Goal: Task Accomplishment & Management: Manage account settings

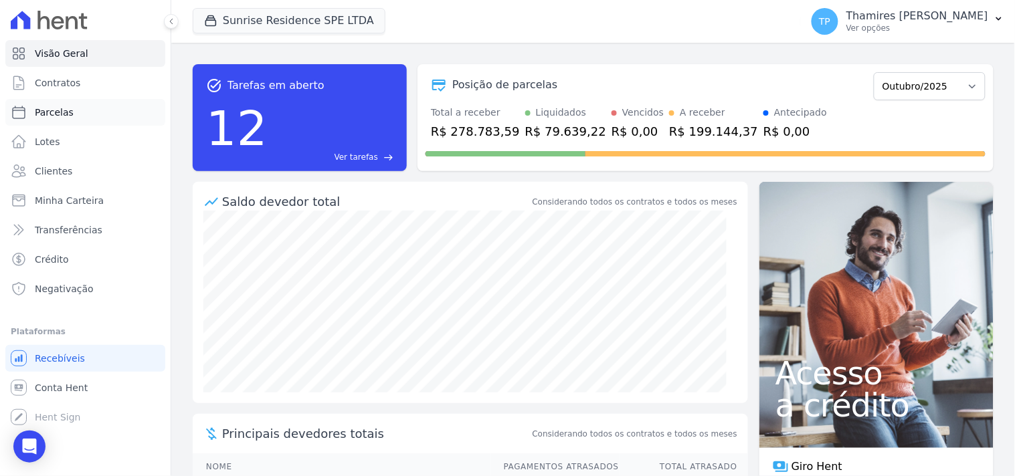
click at [103, 120] on link "Parcelas" at bounding box center [85, 112] width 160 height 27
select select
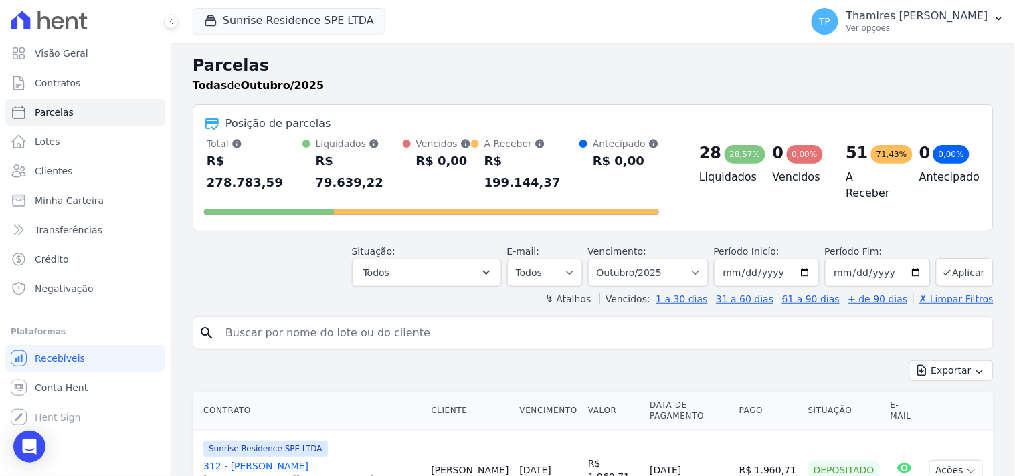
click at [288, 320] on input "search" at bounding box center [602, 333] width 770 height 27
type input "[PERSON_NAME]"
select select
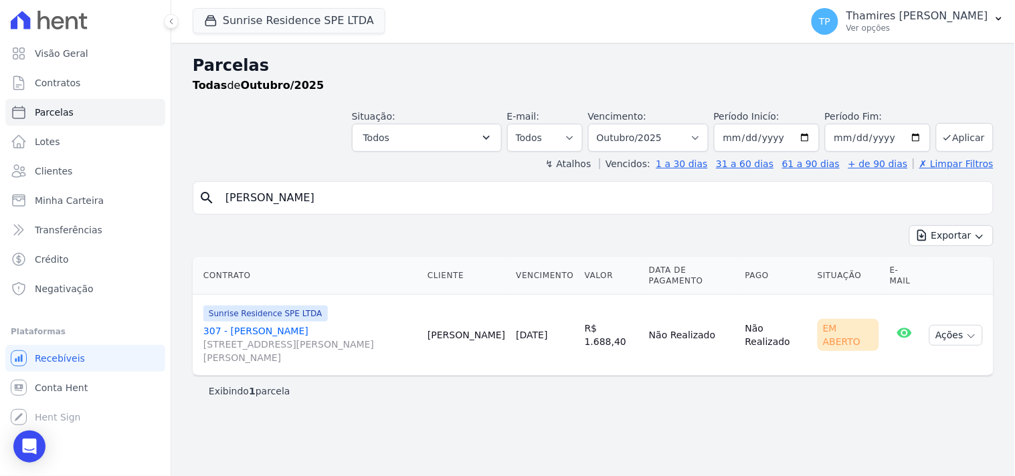
click at [311, 330] on link "307 - [PERSON_NAME] [STREET_ADDRESS][PERSON_NAME][PERSON_NAME]" at bounding box center [309, 344] width 213 height 40
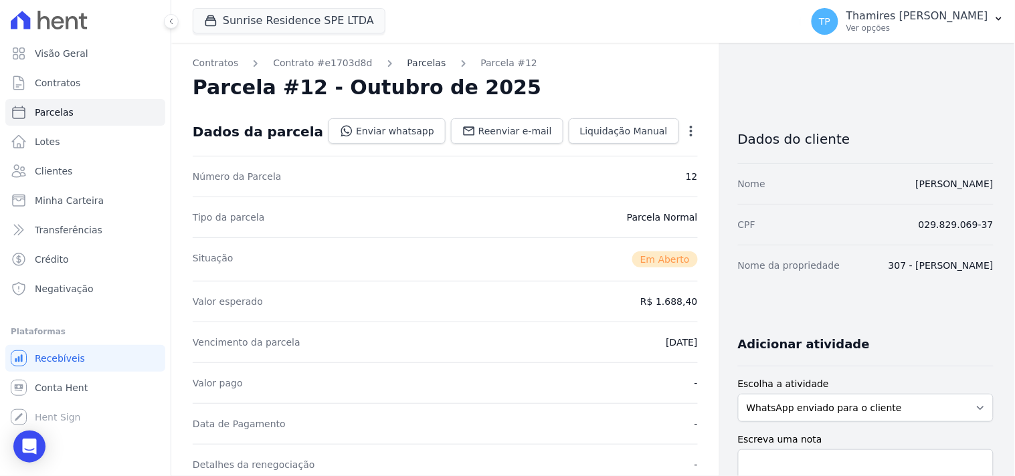
click at [407, 62] on link "Parcelas" at bounding box center [426, 63] width 39 height 14
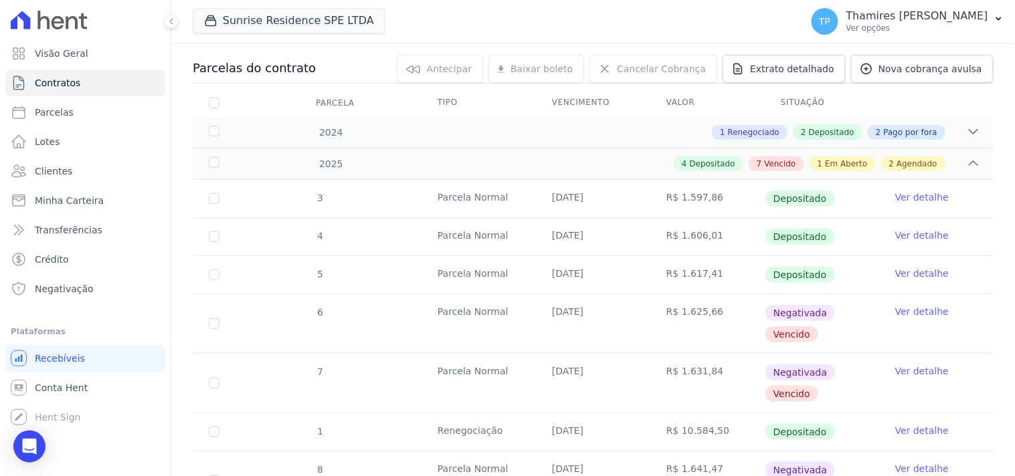
scroll to position [148, 0]
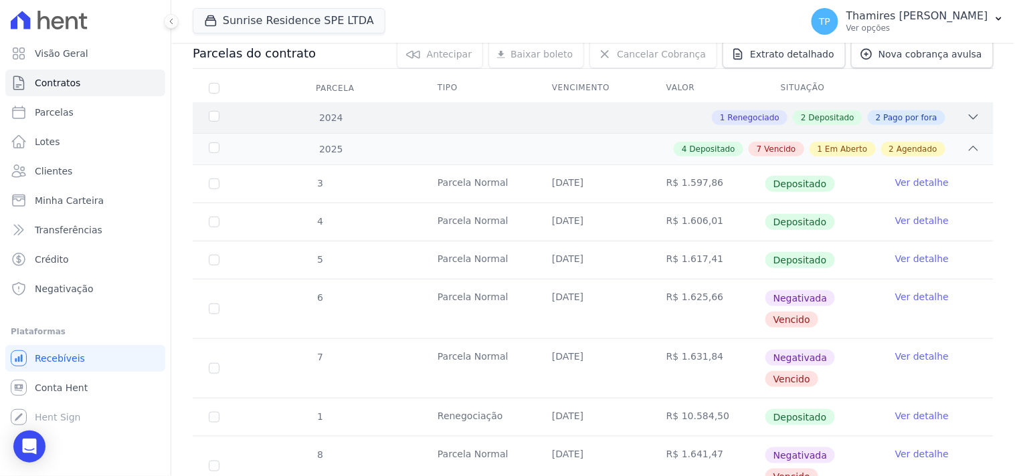
click at [686, 124] on div "2024 1 Renegociado 2 Depositado 2 Pago por fora" at bounding box center [593, 117] width 801 height 31
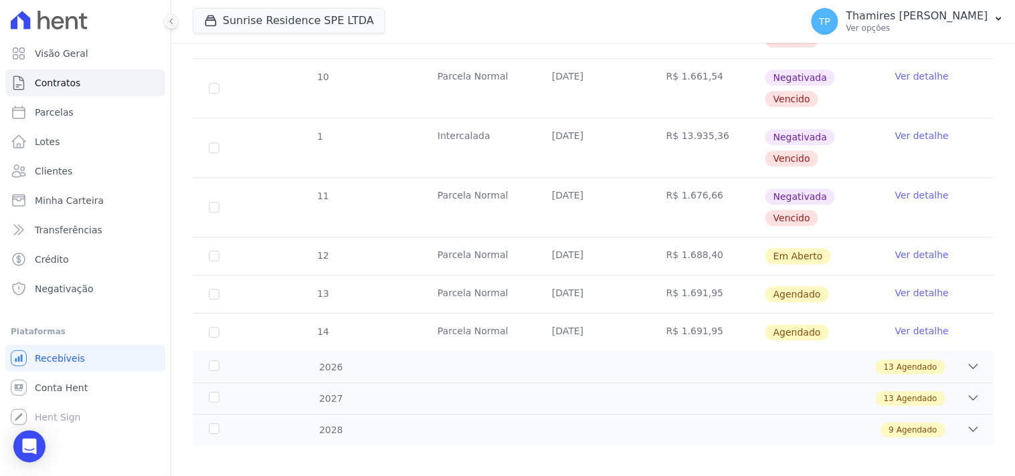
scroll to position [845, 0]
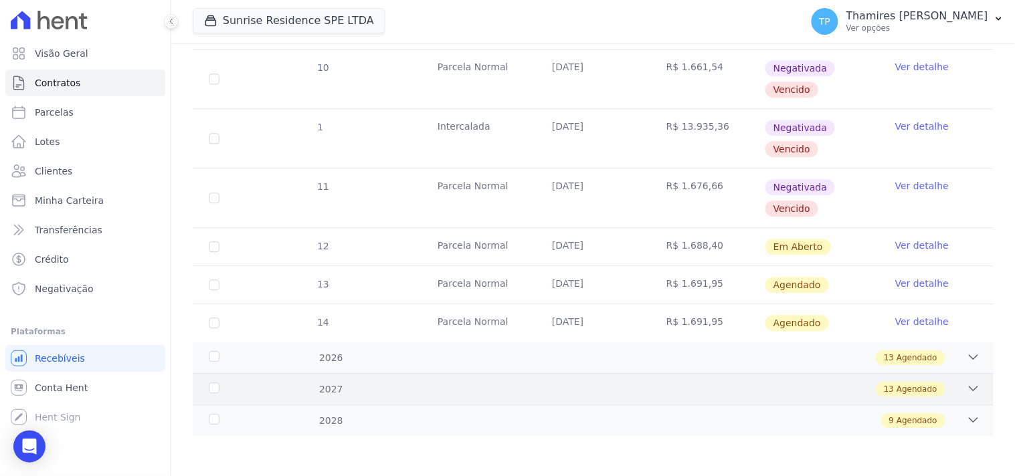
click at [332, 391] on div "13 Agendado" at bounding box center [632, 389] width 696 height 15
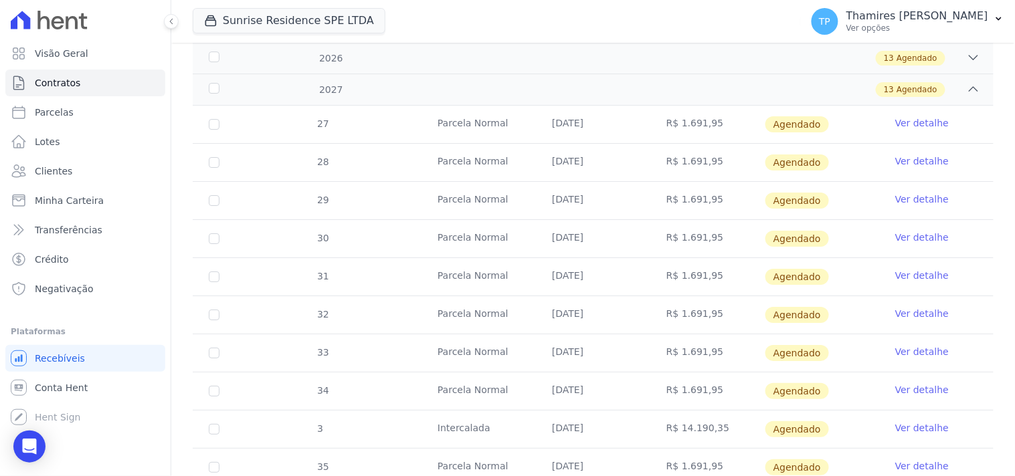
scroll to position [1342, 0]
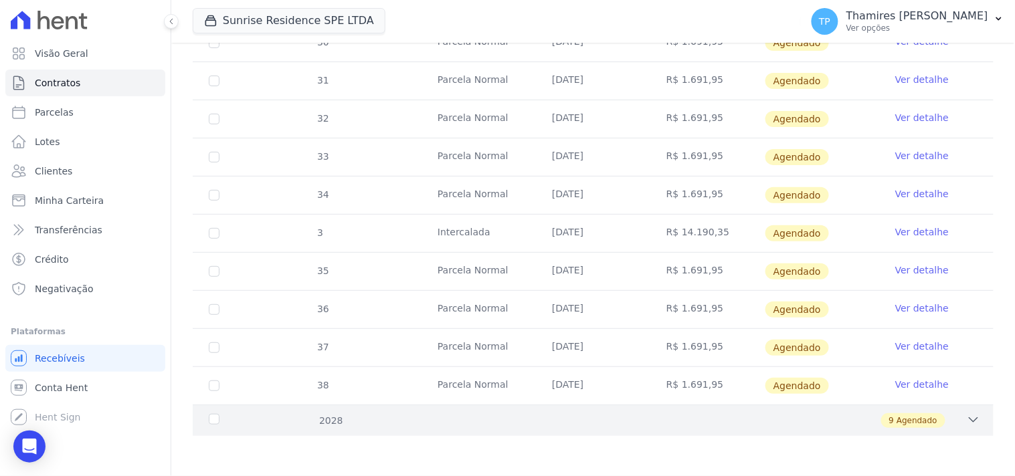
click at [330, 422] on div "9 Agendado" at bounding box center [632, 420] width 696 height 15
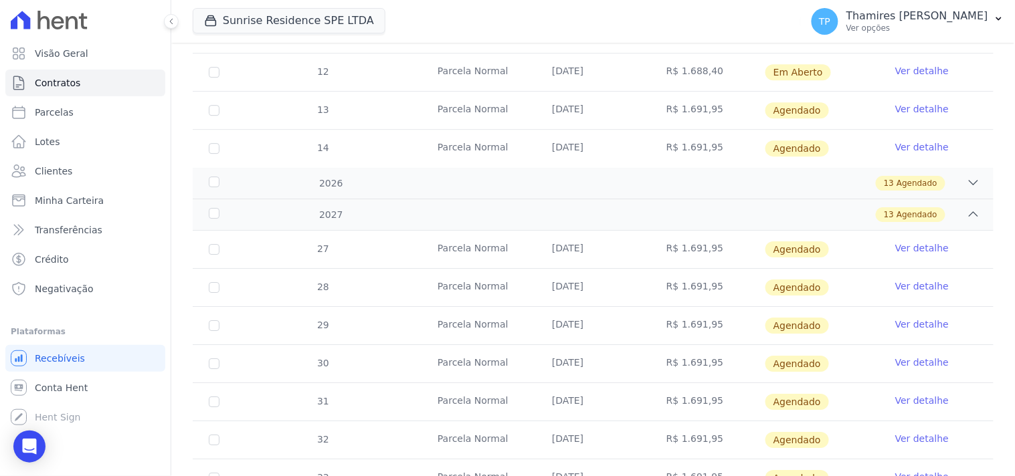
scroll to position [1017, 0]
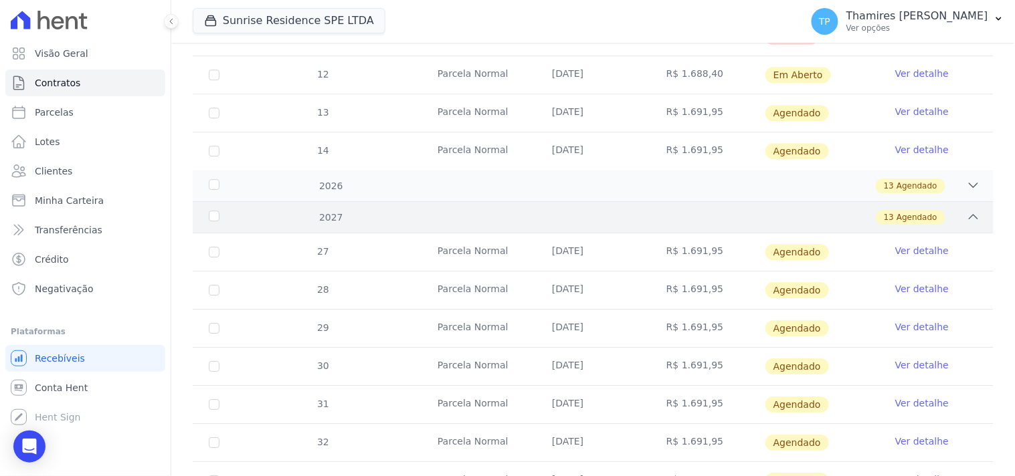
click at [433, 215] on div "13 Agendado" at bounding box center [632, 217] width 696 height 15
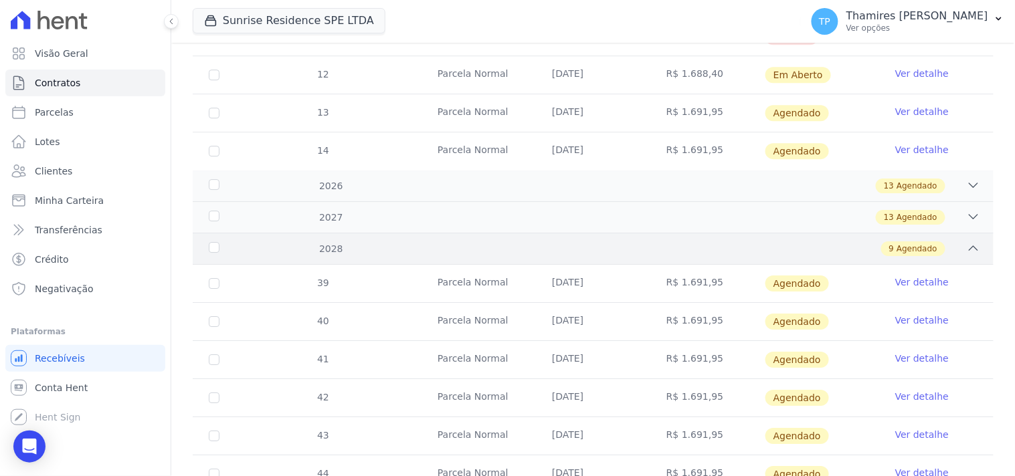
click at [493, 249] on div "9 Agendado" at bounding box center [632, 248] width 696 height 15
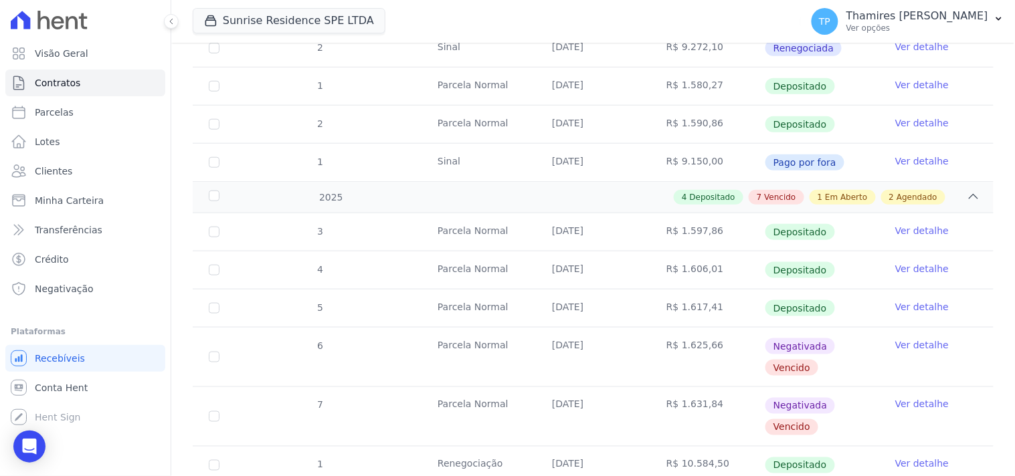
scroll to position [297, 0]
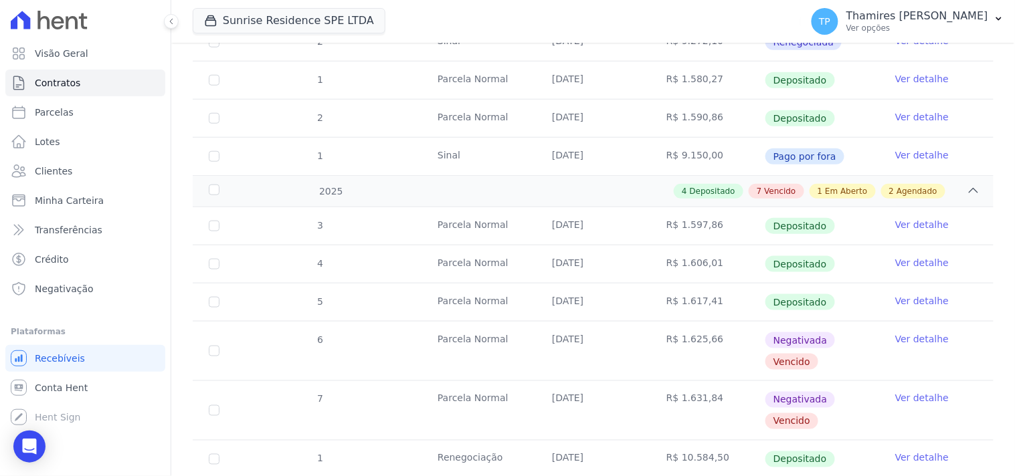
click at [491, 183] on div "2025 4 Depositado 7 Vencido 1 Em Aberto 2 Agendado" at bounding box center [593, 190] width 801 height 31
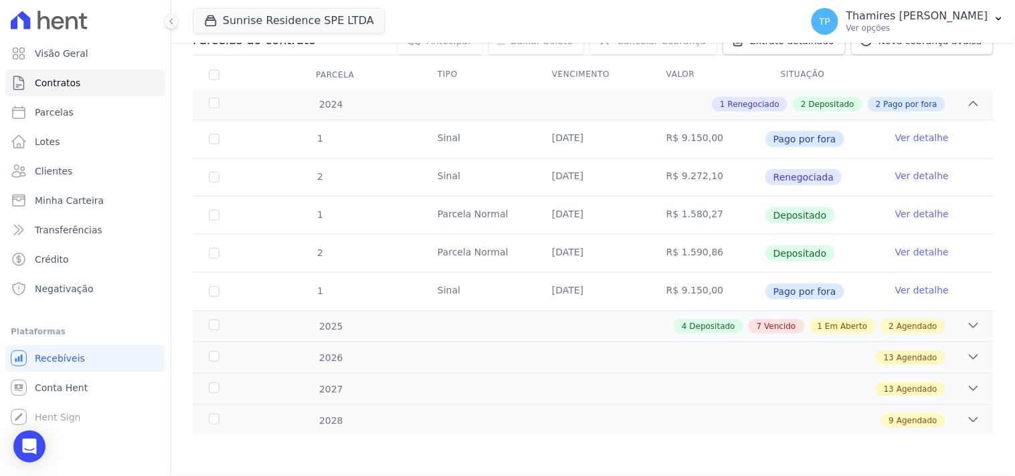
scroll to position [162, 0]
click at [464, 331] on div "4 Depositado 7 Vencido 1 Em Aberto 2 Agendado" at bounding box center [632, 326] width 696 height 15
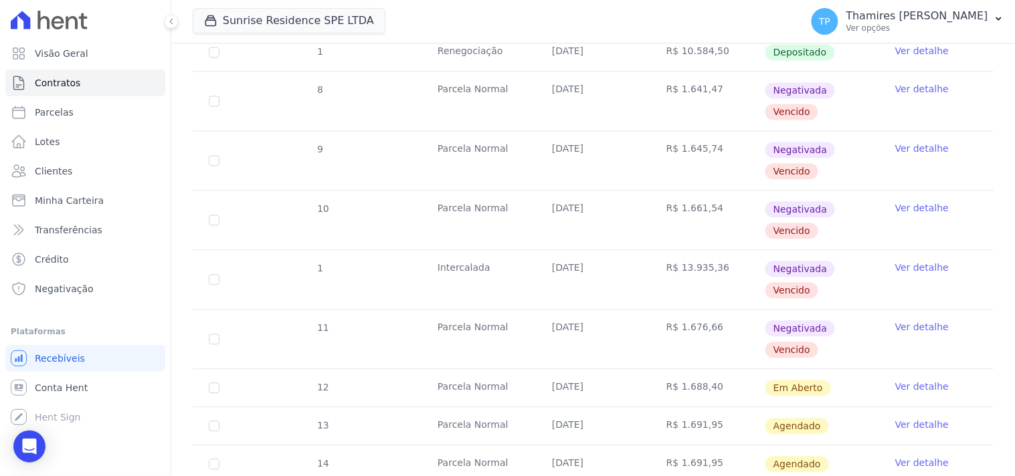
scroll to position [845, 0]
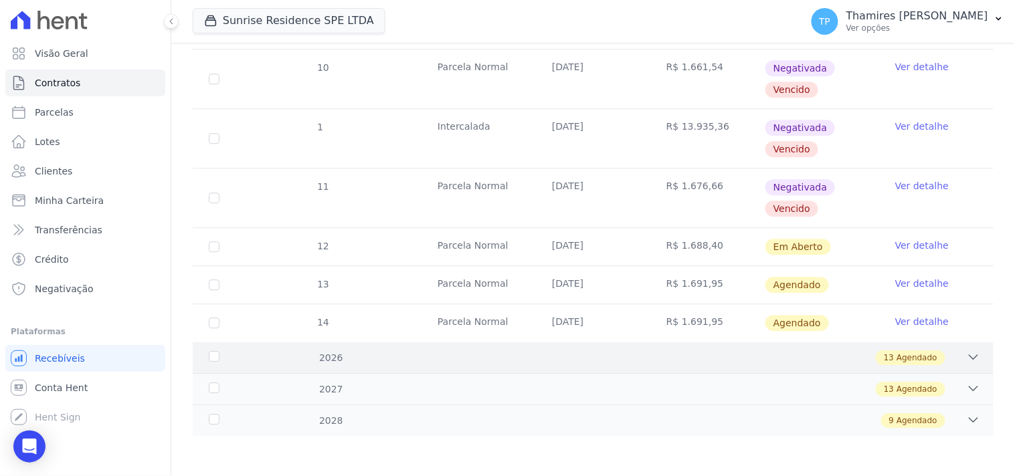
click at [574, 358] on div "13 Agendado" at bounding box center [632, 357] width 696 height 15
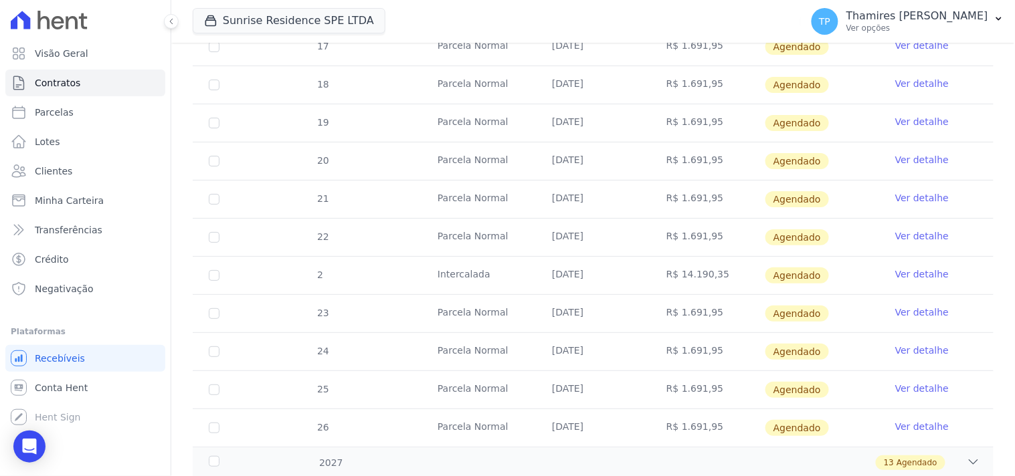
scroll to position [1342, 0]
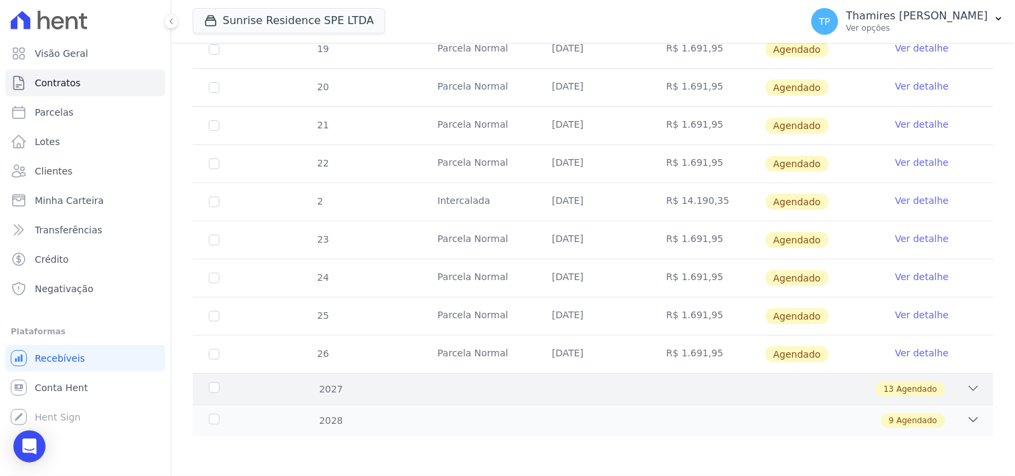
click at [573, 379] on div "2027 13 Agendado" at bounding box center [593, 388] width 801 height 31
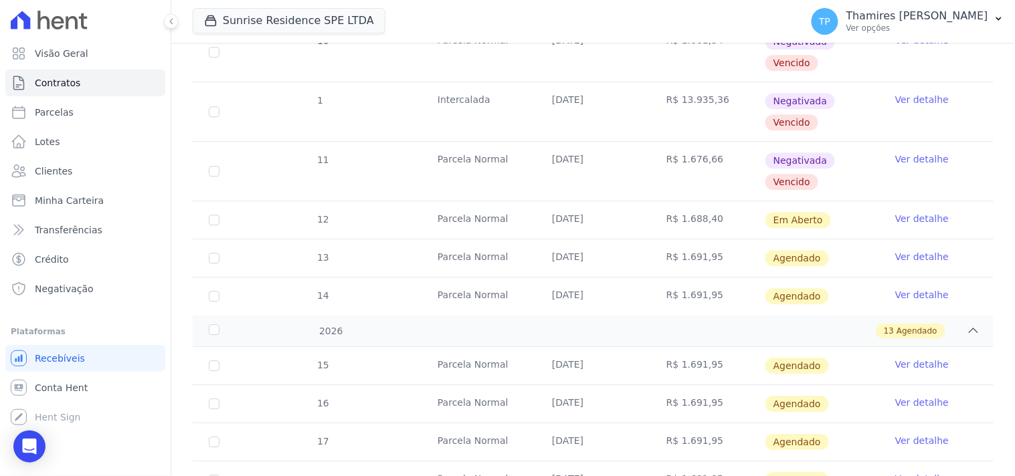
scroll to position [798, 0]
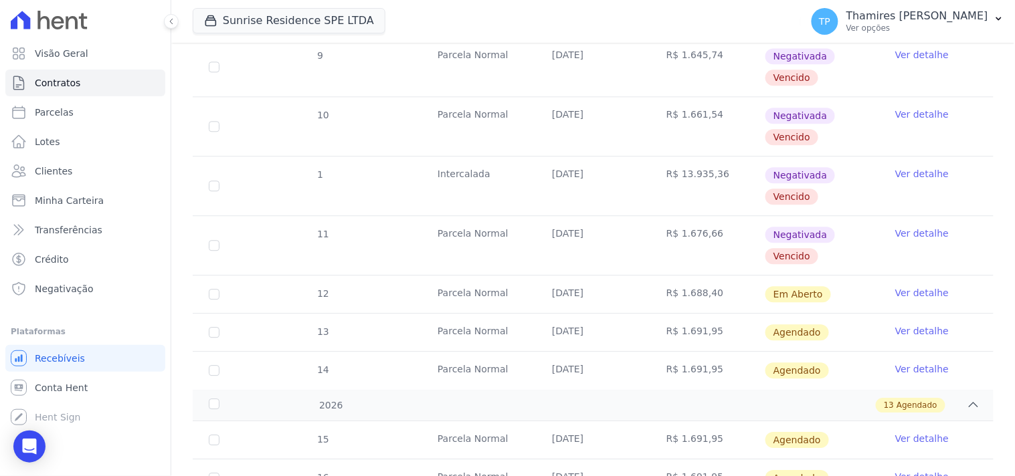
drag, startPoint x: 666, startPoint y: 177, endPoint x: 708, endPoint y: 170, distance: 42.7
click at [708, 170] on td "R$ 13.935,36" at bounding box center [707, 186] width 114 height 59
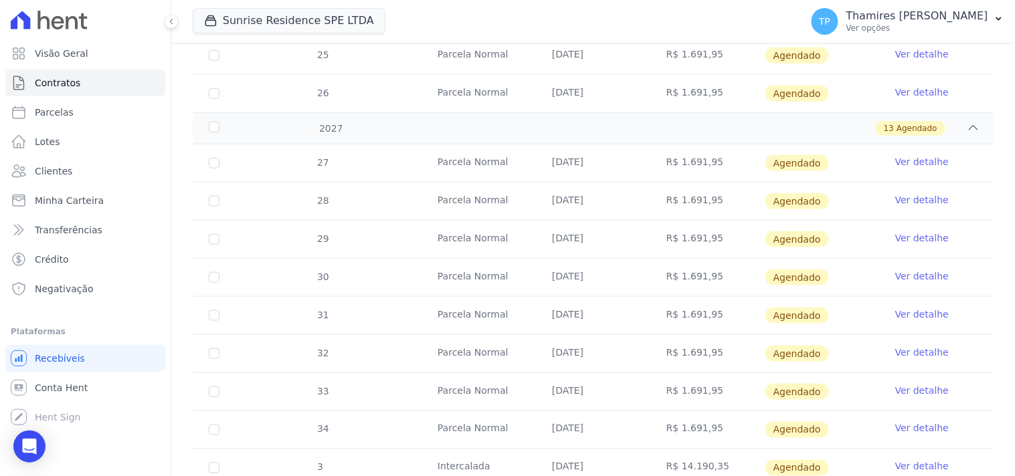
scroll to position [1838, 0]
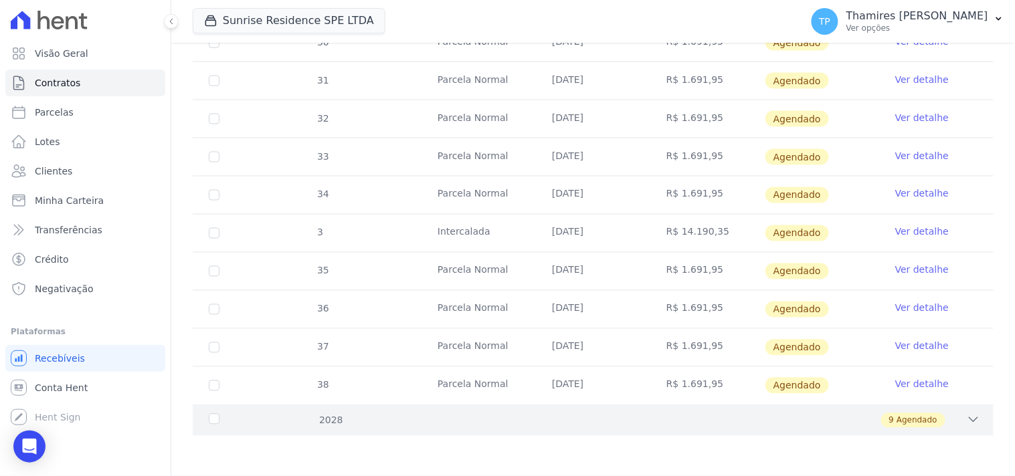
click at [440, 435] on div "2028 9 Agendado" at bounding box center [593, 420] width 801 height 31
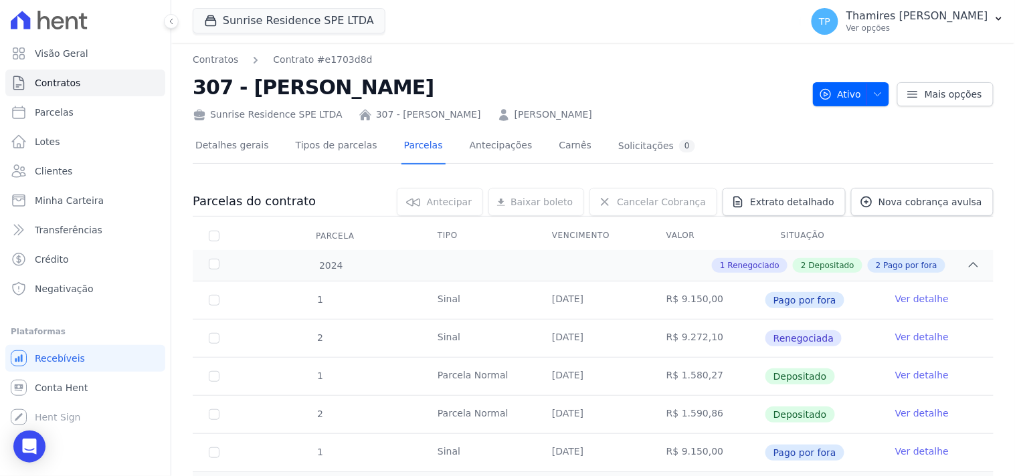
scroll to position [0, 0]
click at [803, 205] on span "Extrato detalhado" at bounding box center [792, 202] width 84 height 13
click at [986, 223] on span "Exportar XLSX" at bounding box center [968, 224] width 77 height 13
click at [63, 119] on link "Parcelas" at bounding box center [85, 112] width 160 height 27
select select
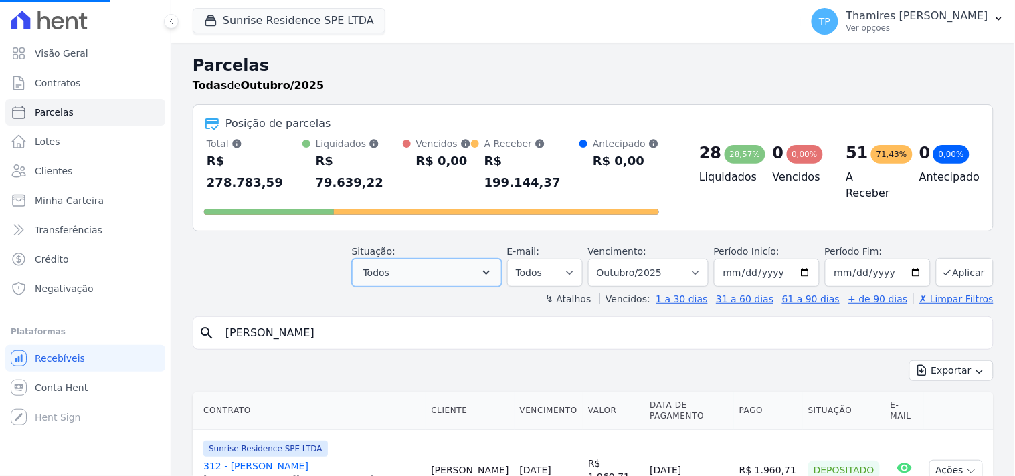
click at [409, 259] on button "Todos" at bounding box center [427, 273] width 150 height 28
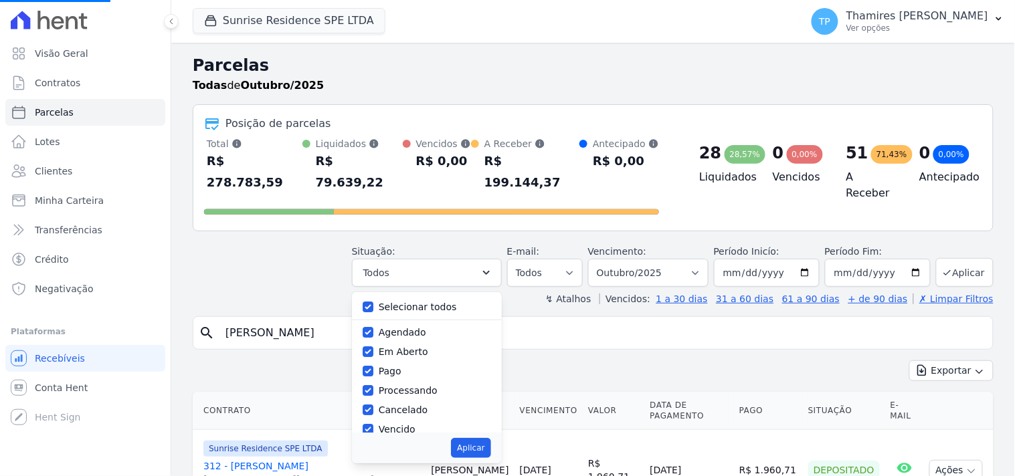
select select
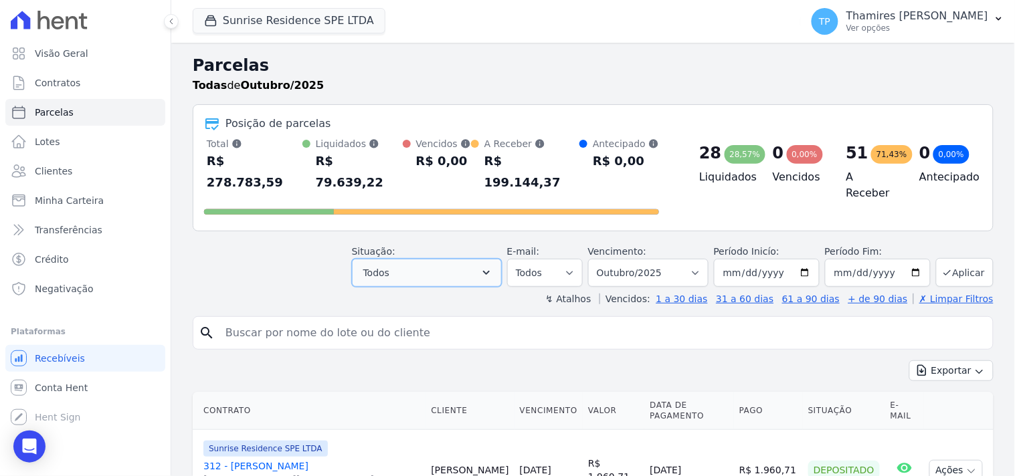
click at [411, 259] on button "Todos" at bounding box center [427, 273] width 150 height 28
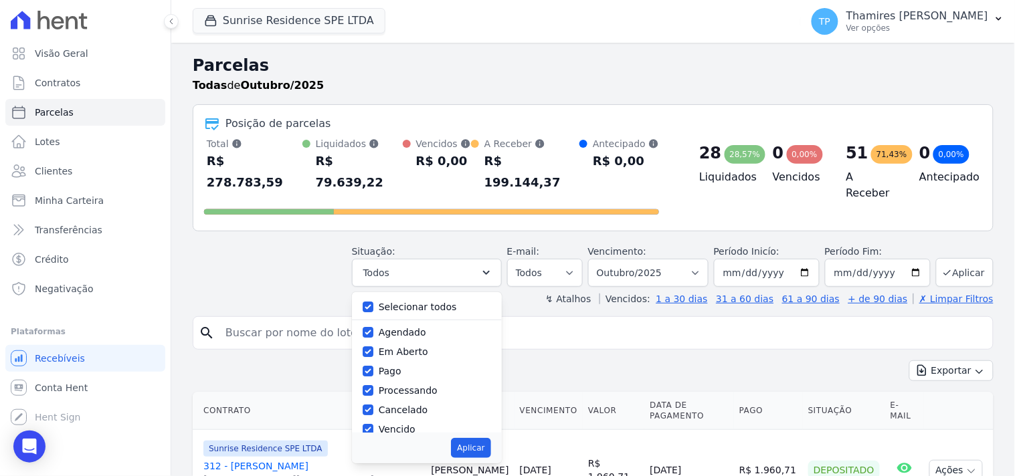
click at [409, 298] on div "Selecionar todos" at bounding box center [427, 307] width 128 height 19
click at [410, 302] on label "Selecionar todos" at bounding box center [418, 307] width 78 height 11
click at [373, 302] on input "Selecionar todos" at bounding box center [368, 307] width 11 height 11
checkbox input "false"
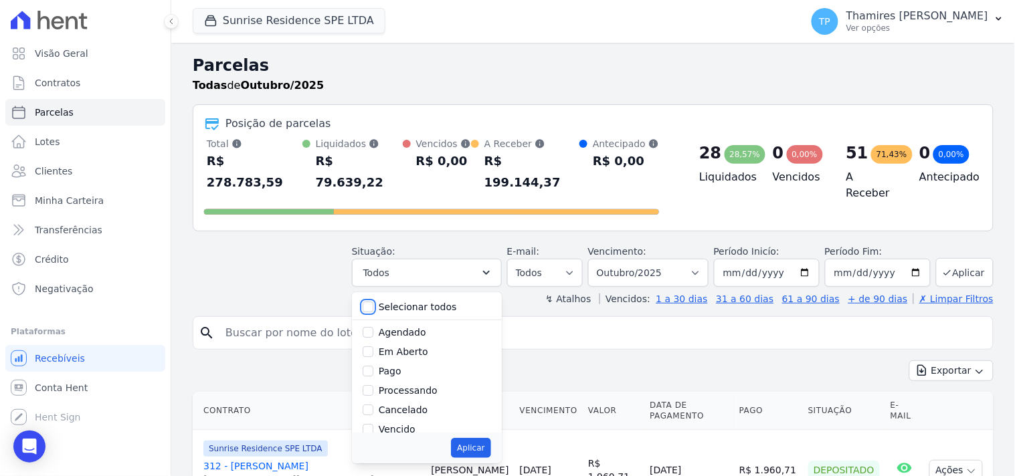
checkbox input "false"
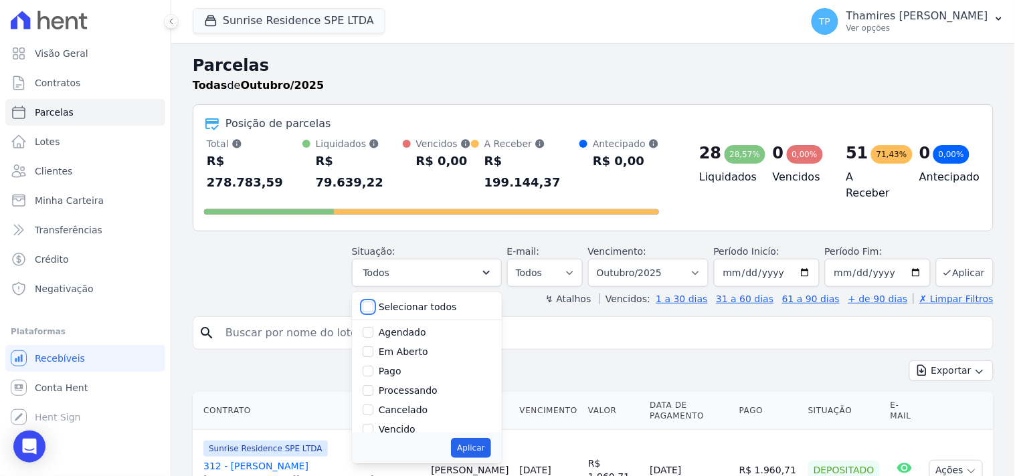
checkbox input "false"
click at [393, 366] on label "Pago" at bounding box center [390, 371] width 23 height 11
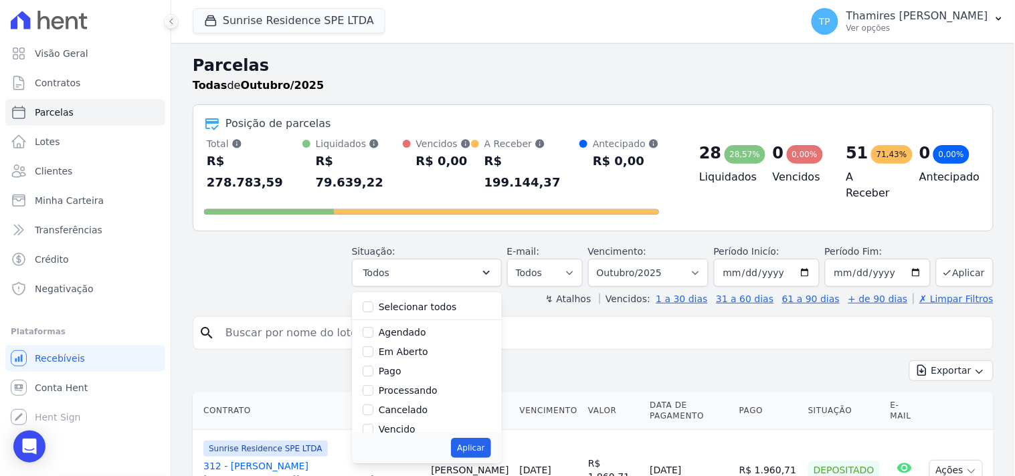
click at [373, 366] on input "Pago" at bounding box center [368, 371] width 11 height 11
checkbox input "true"
click at [490, 438] on button "Aplicar" at bounding box center [470, 448] width 39 height 20
select select "paid"
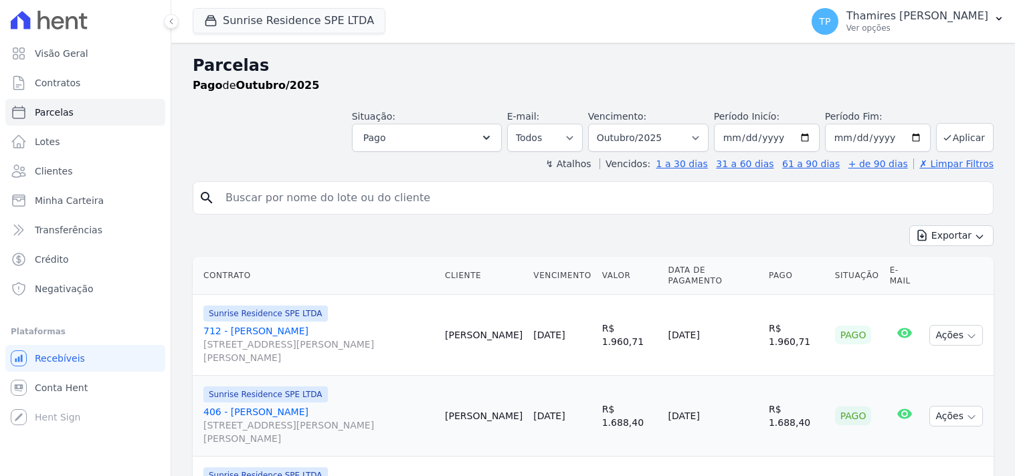
select select
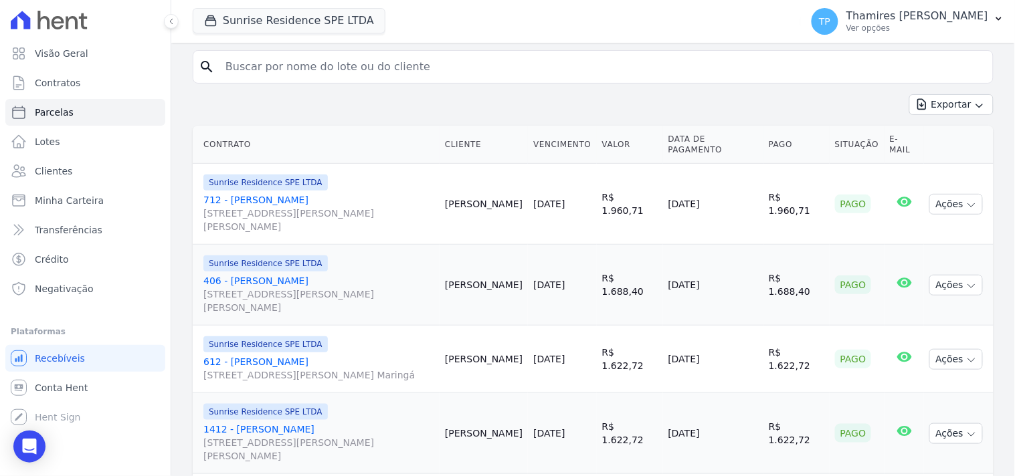
scroll to position [116, 0]
